Goal: Find specific page/section: Find specific page/section

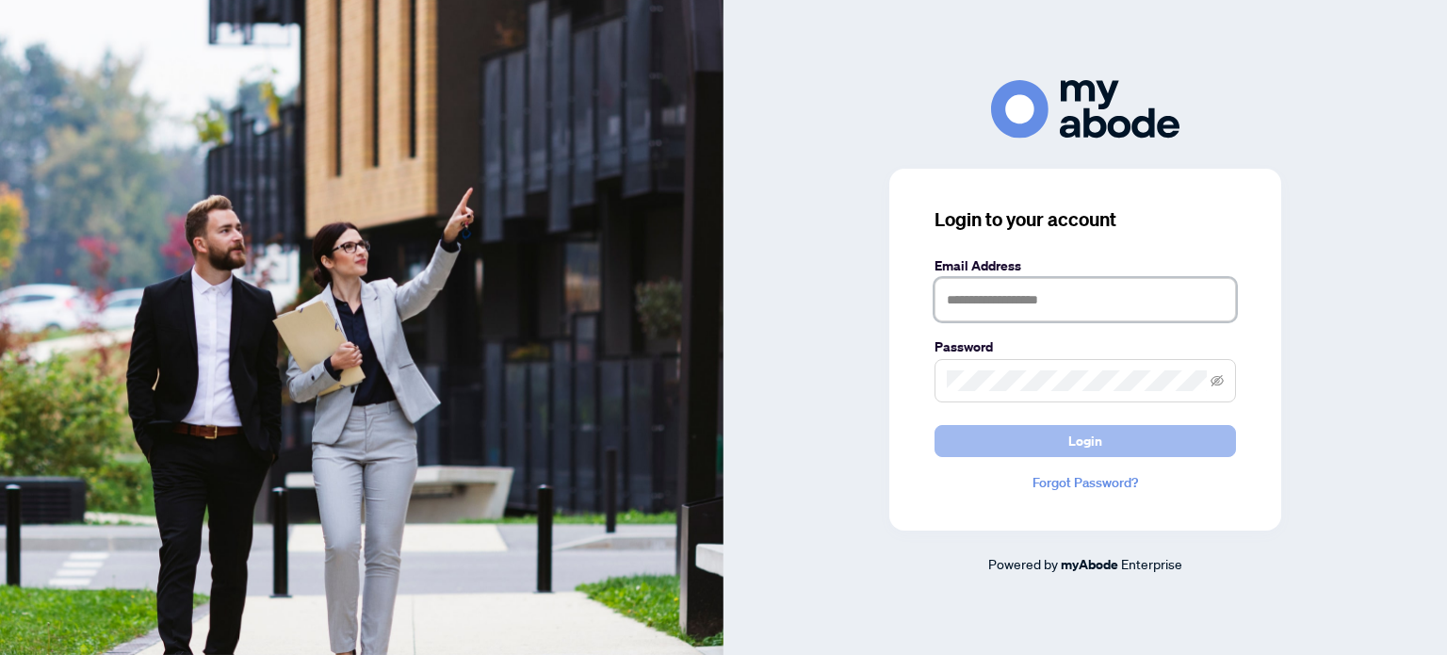
type input "**********"
click at [1097, 444] on span "Login" at bounding box center [1086, 441] width 34 height 30
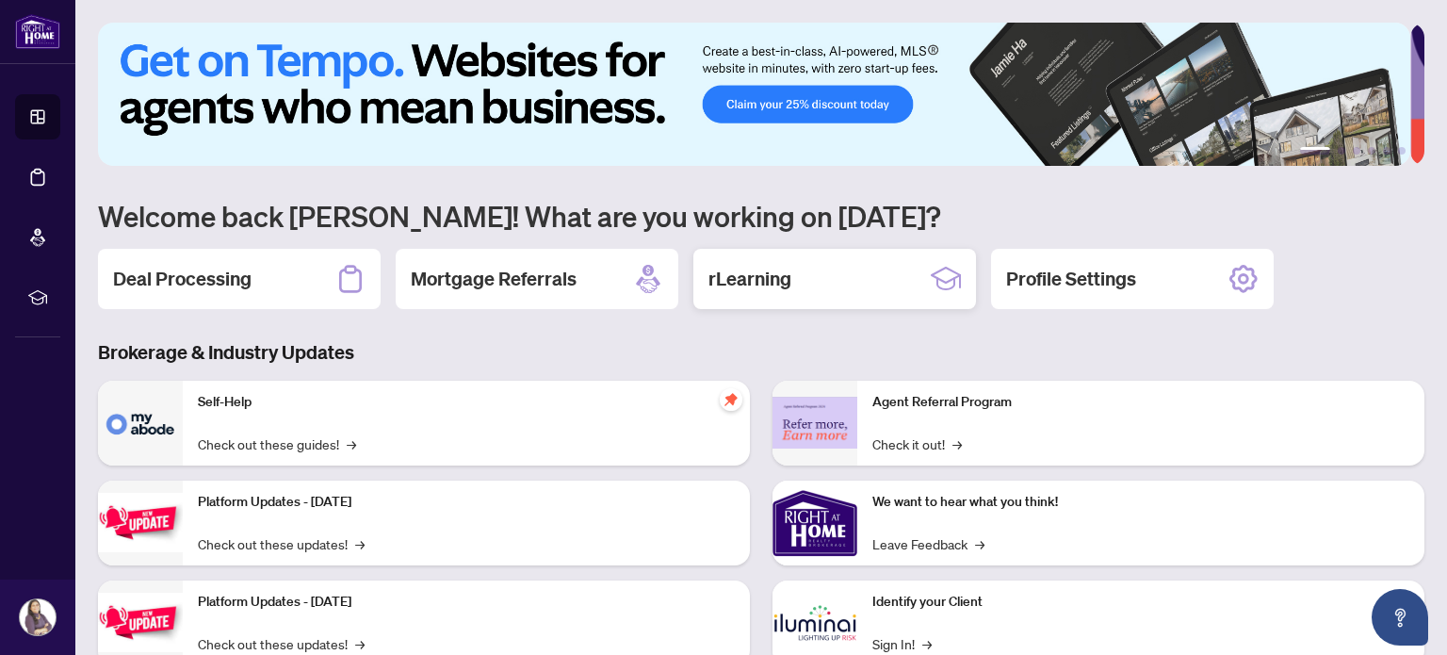
click at [921, 281] on div "rLearning" at bounding box center [835, 279] width 283 height 60
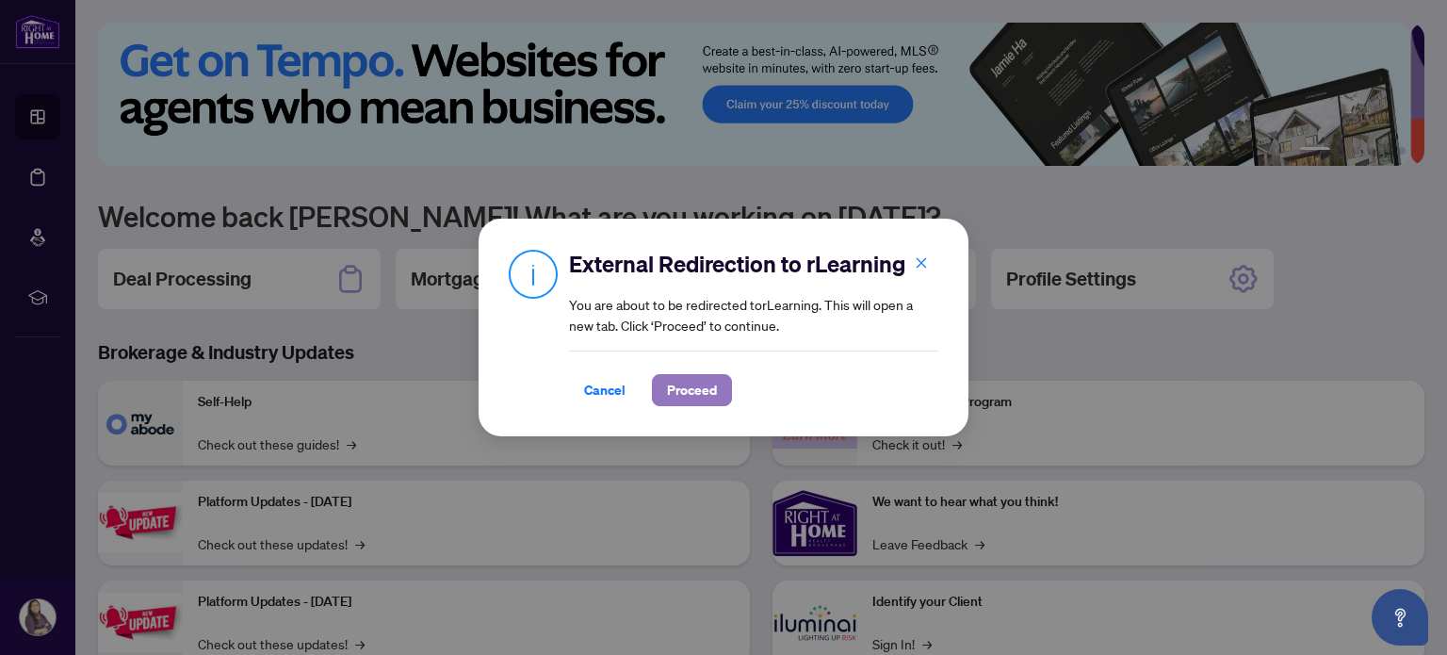
click at [686, 391] on span "Proceed" at bounding box center [692, 390] width 50 height 30
